Goal: Use online tool/utility: Utilize a website feature to perform a specific function

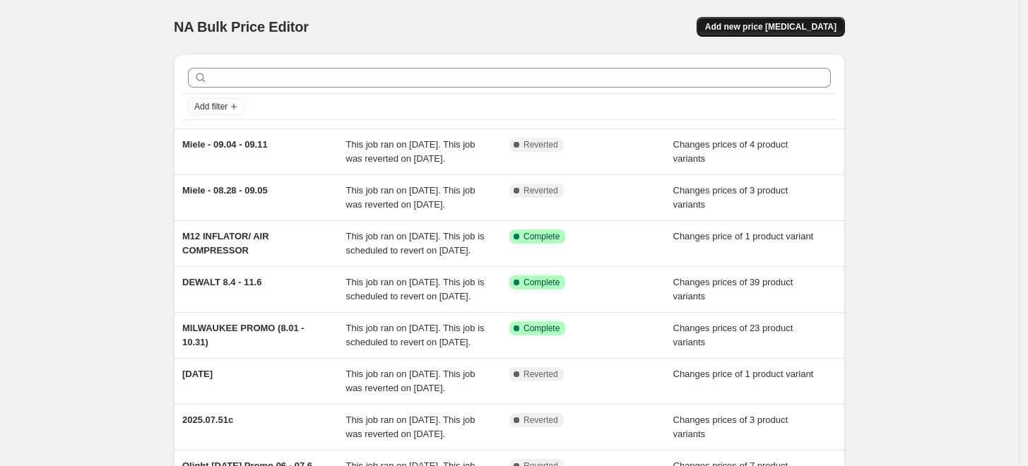
click at [832, 28] on span "Add new price [MEDICAL_DATA]" at bounding box center [770, 26] width 131 height 11
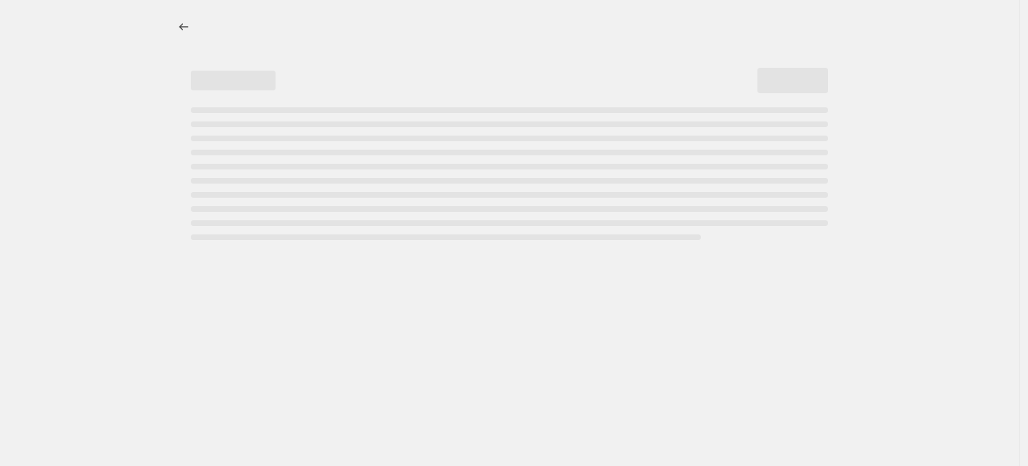
select select "percentage"
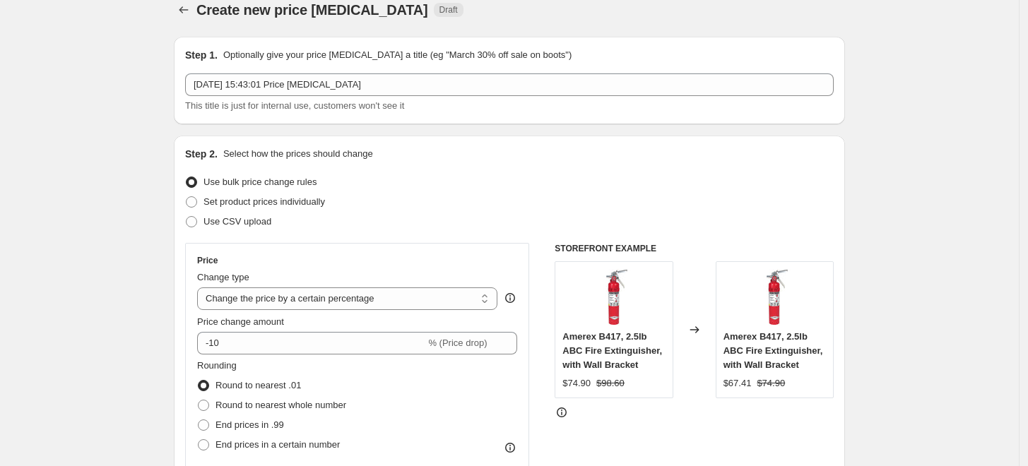
scroll to position [17, 0]
